Goal: Find specific page/section: Find specific page/section

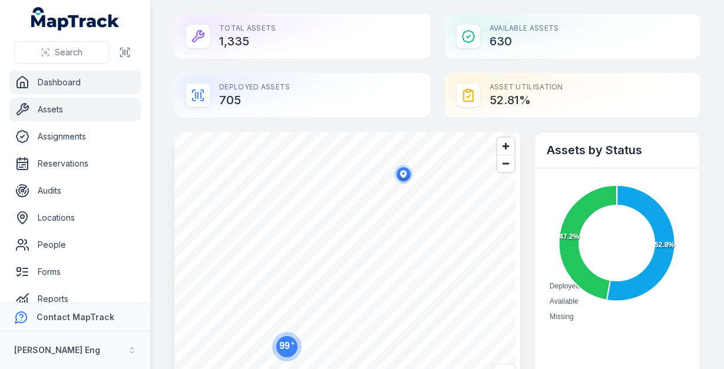
click at [61, 115] on link "Assets" at bounding box center [74, 110] width 131 height 24
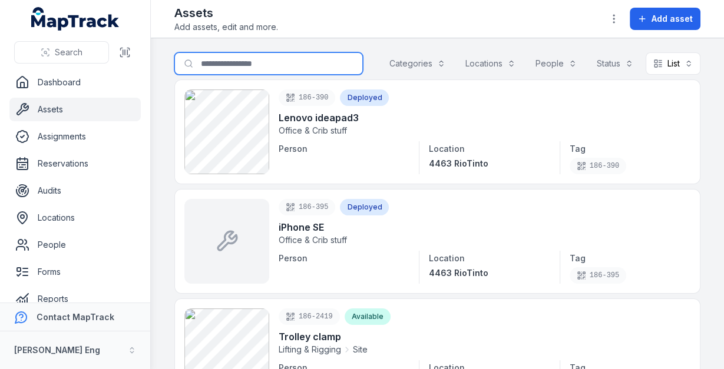
click at [280, 65] on input "Search for assets" at bounding box center [268, 63] width 188 height 22
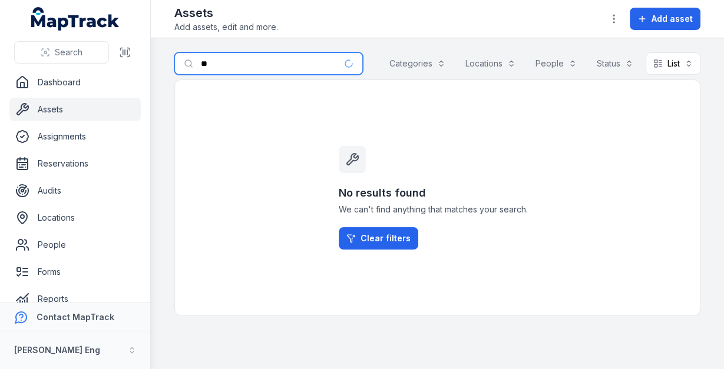
type input "*"
click at [148, 65] on div "Search Dashboard Assets Assignments Reservations Audits Locations People Forms …" at bounding box center [362, 184] width 724 height 369
type input "***"
click at [315, 62] on input "***" at bounding box center [268, 63] width 188 height 22
drag, startPoint x: 325, startPoint y: 68, endPoint x: 82, endPoint y: 94, distance: 243.5
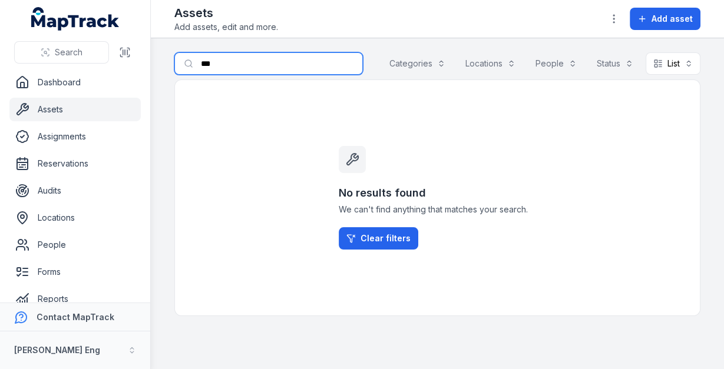
click at [80, 93] on div "Search Dashboard Assets Assignments Reservations Audits Locations People Forms …" at bounding box center [362, 184] width 724 height 369
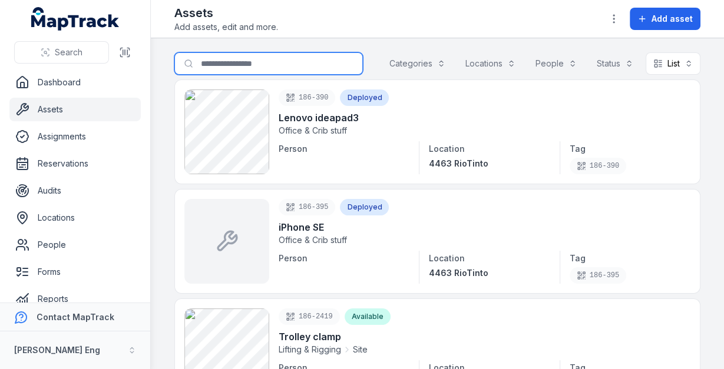
click at [414, 67] on button "Categories" at bounding box center [417, 63] width 71 height 22
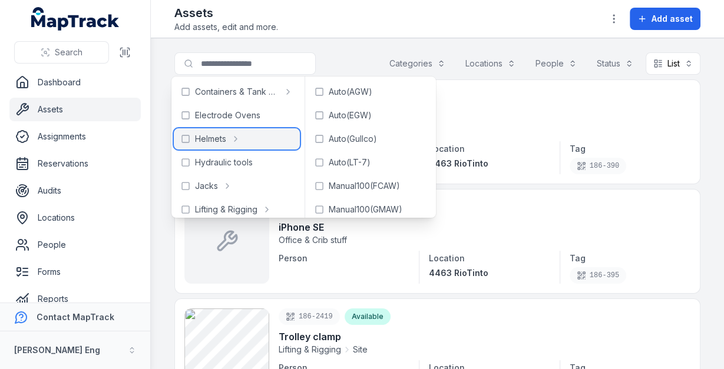
click at [182, 139] on rect at bounding box center [185, 138] width 7 height 7
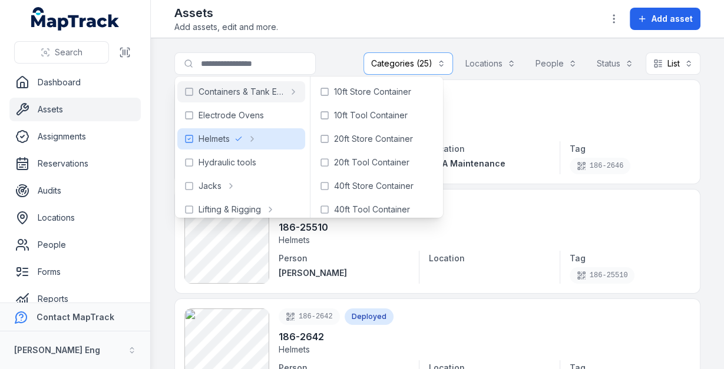
click at [330, 25] on div "Assets Add assets, edit and more. Add asset" at bounding box center [437, 19] width 526 height 28
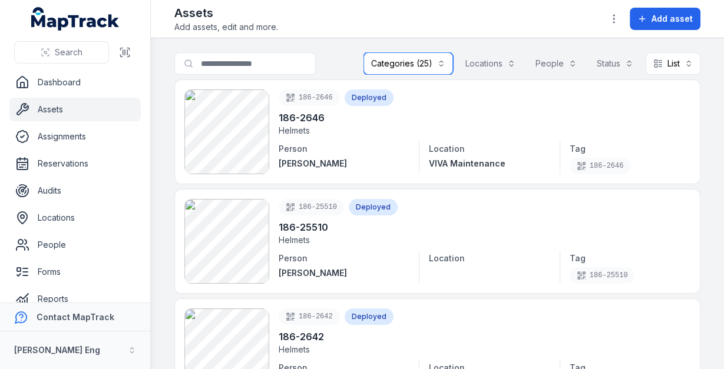
click at [512, 57] on button "Locations" at bounding box center [490, 63] width 65 height 22
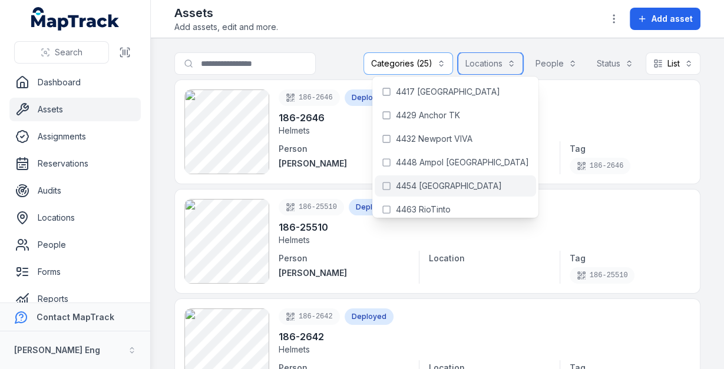
scroll to position [94, 0]
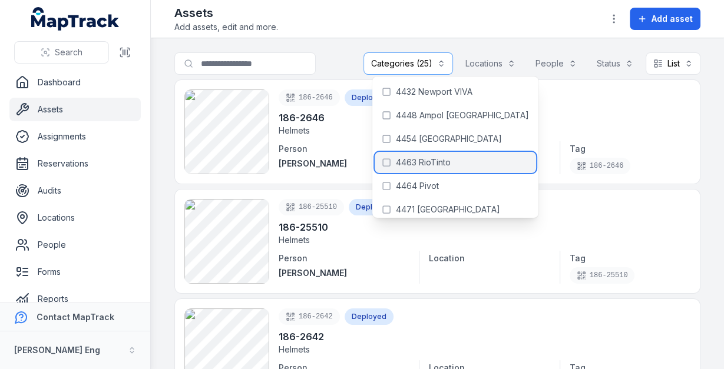
click at [412, 164] on span "4463 RioTinto" at bounding box center [423, 163] width 55 height 12
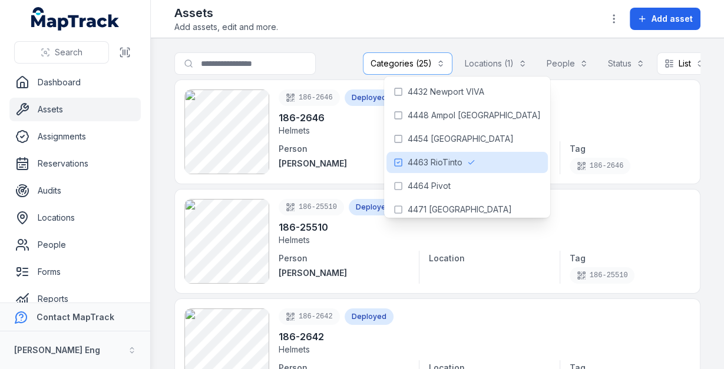
click at [352, 19] on div "Assets Add assets, edit and more. Add asset" at bounding box center [437, 19] width 526 height 28
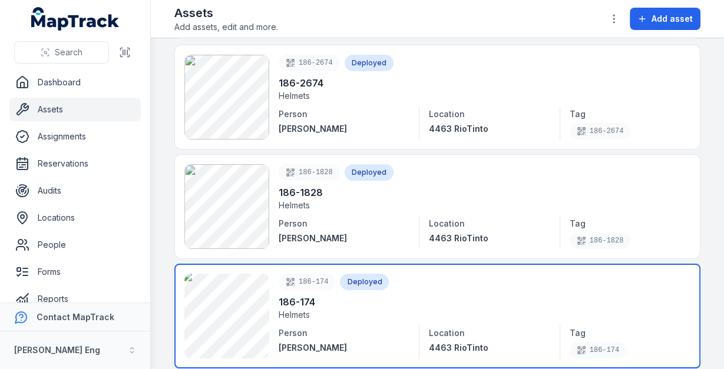
scroll to position [598, 0]
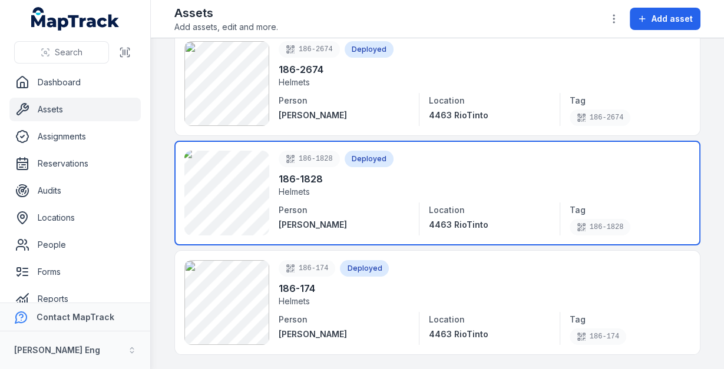
drag, startPoint x: 349, startPoint y: 213, endPoint x: 363, endPoint y: 189, distance: 27.7
click at [363, 189] on link at bounding box center [437, 193] width 526 height 105
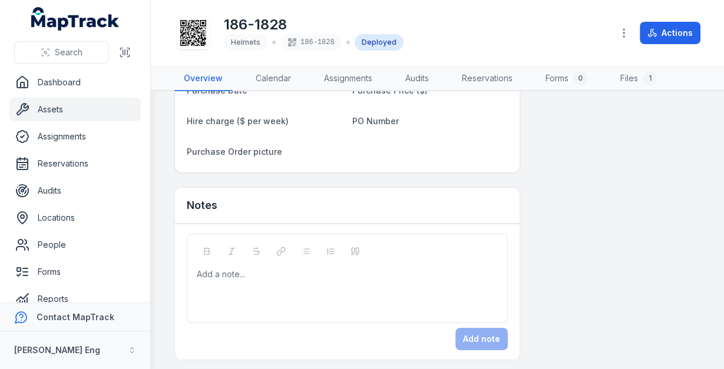
scroll to position [746, 0]
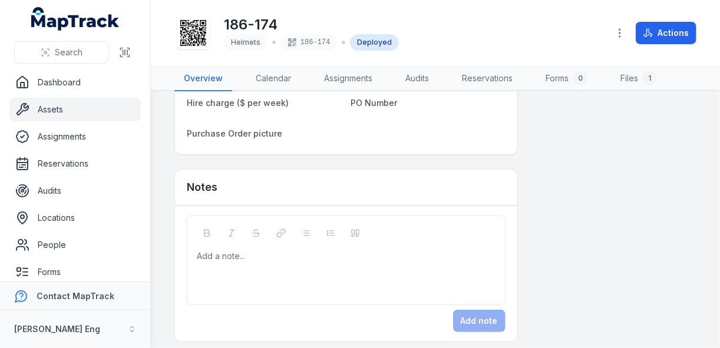
scroll to position [768, 0]
